Goal: Task Accomplishment & Management: Manage account settings

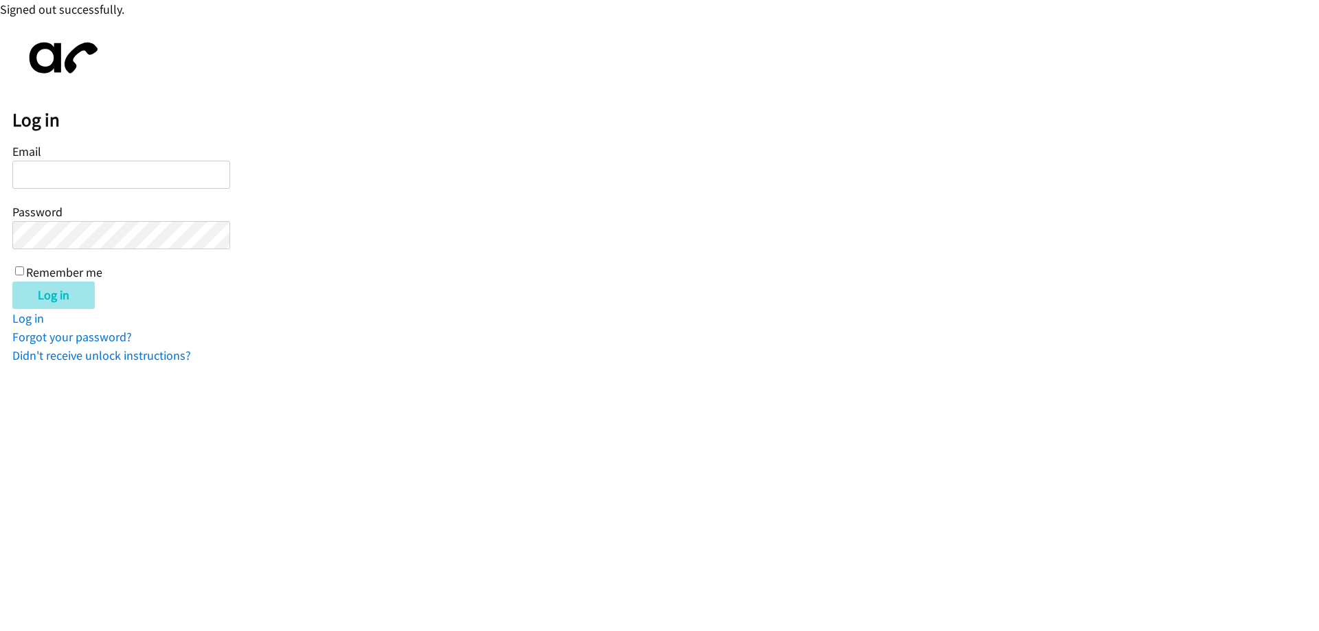
type input "[EMAIL_ADDRESS][DOMAIN_NAME]"
click at [34, 289] on input "Log in" at bounding box center [53, 295] width 82 height 27
type input "[EMAIL_ADDRESS][DOMAIN_NAME]"
click at [38, 299] on input "Log in" at bounding box center [53, 295] width 82 height 27
type input "[EMAIL_ADDRESS][DOMAIN_NAME]"
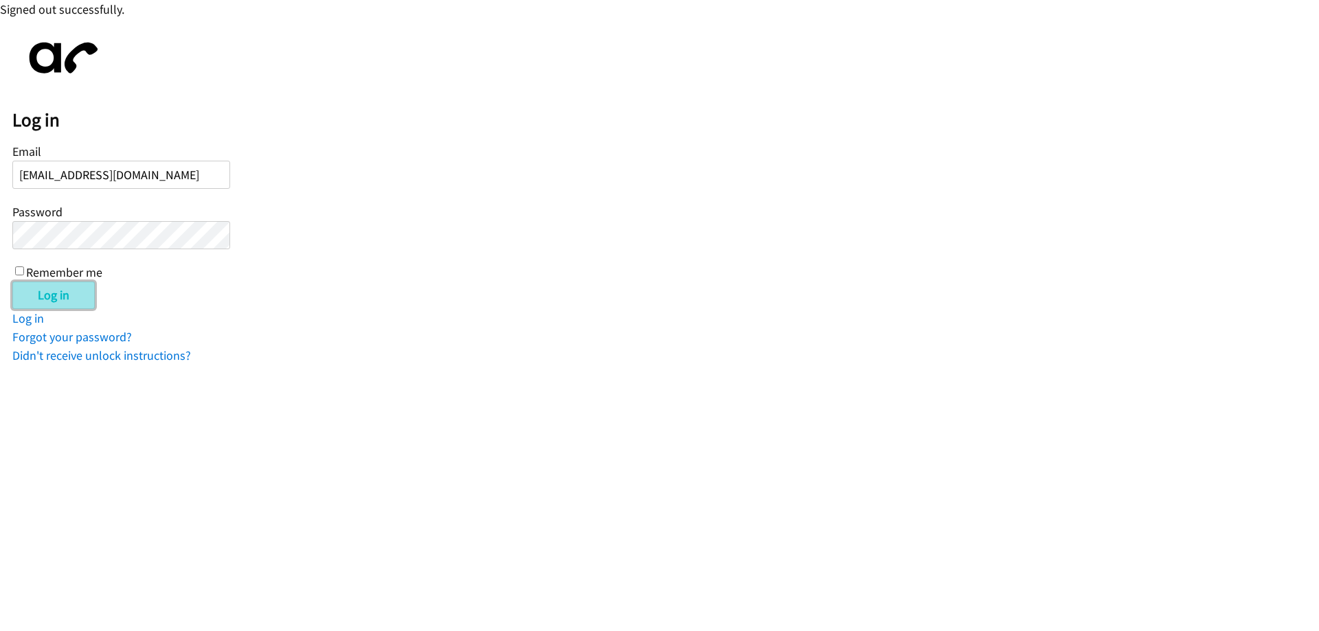
click at [36, 295] on input "Log in" at bounding box center [53, 295] width 82 height 27
